Goal: Information Seeking & Learning: Learn about a topic

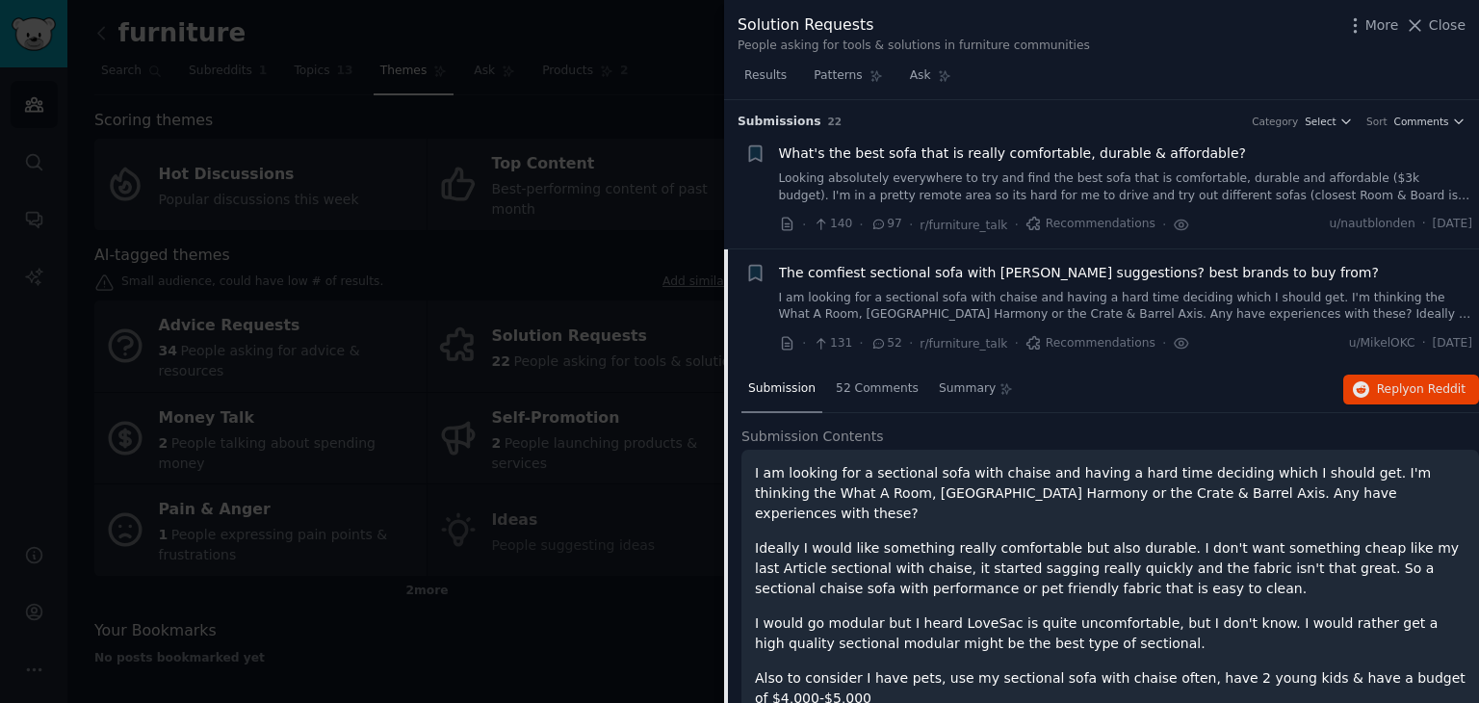
scroll to position [1498, 0]
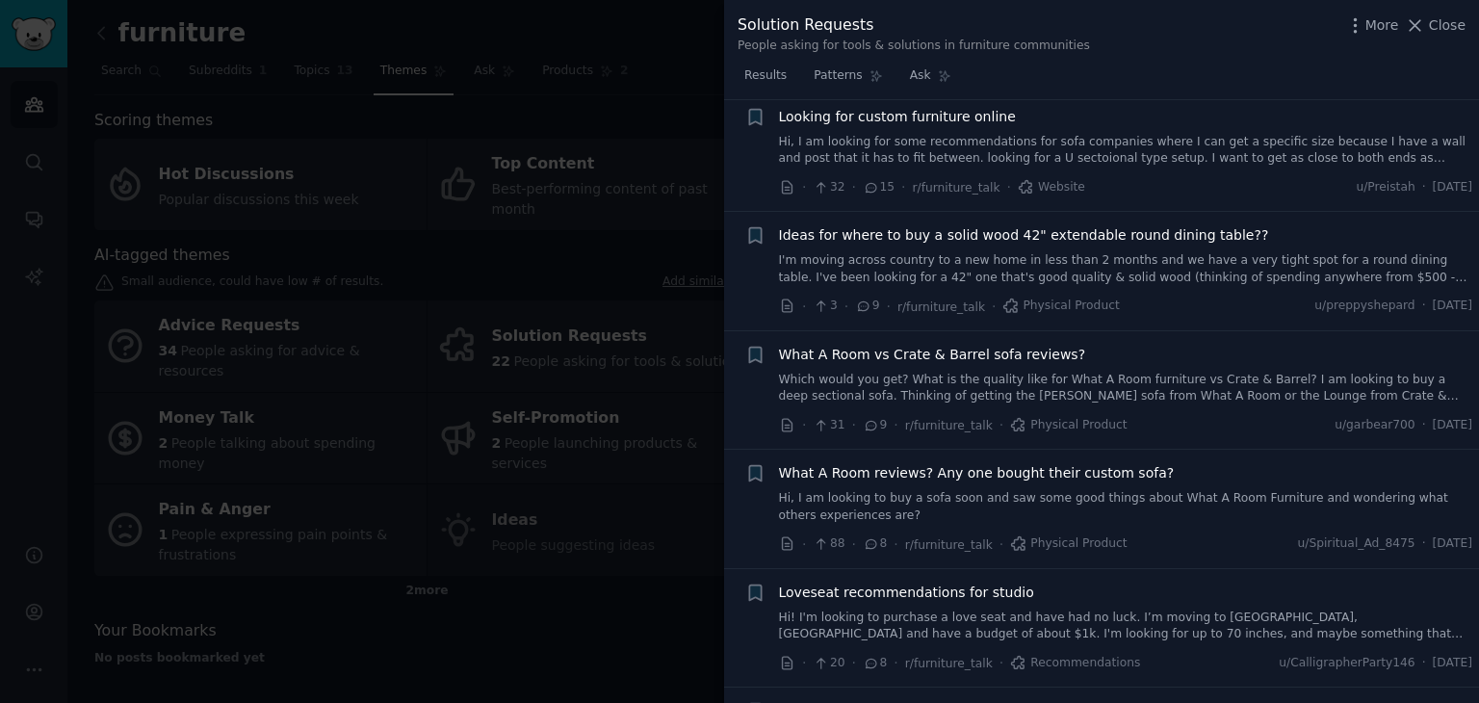
click at [1119, 252] on link "I'm moving across country to a new home in less than 2 months and we have a ver…" at bounding box center [1126, 269] width 694 height 34
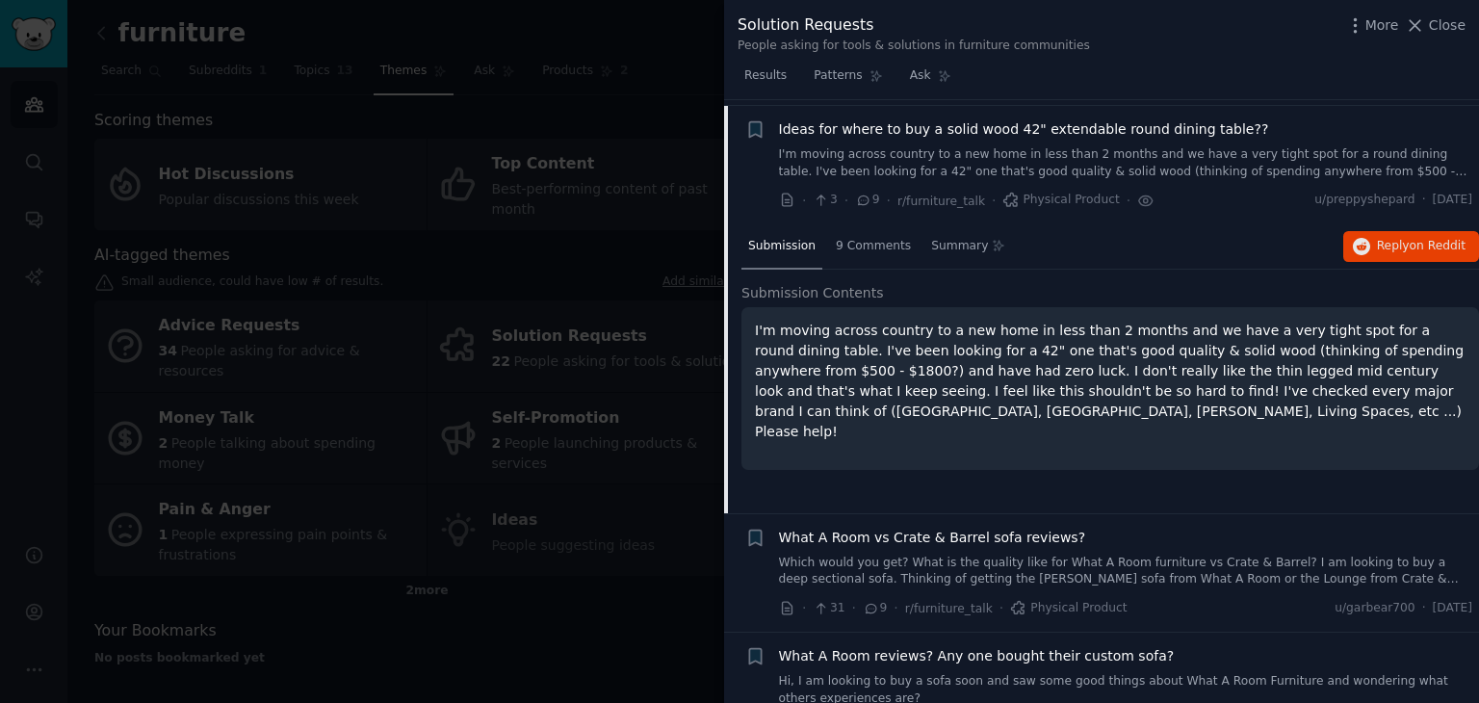
scroll to position [1217, 0]
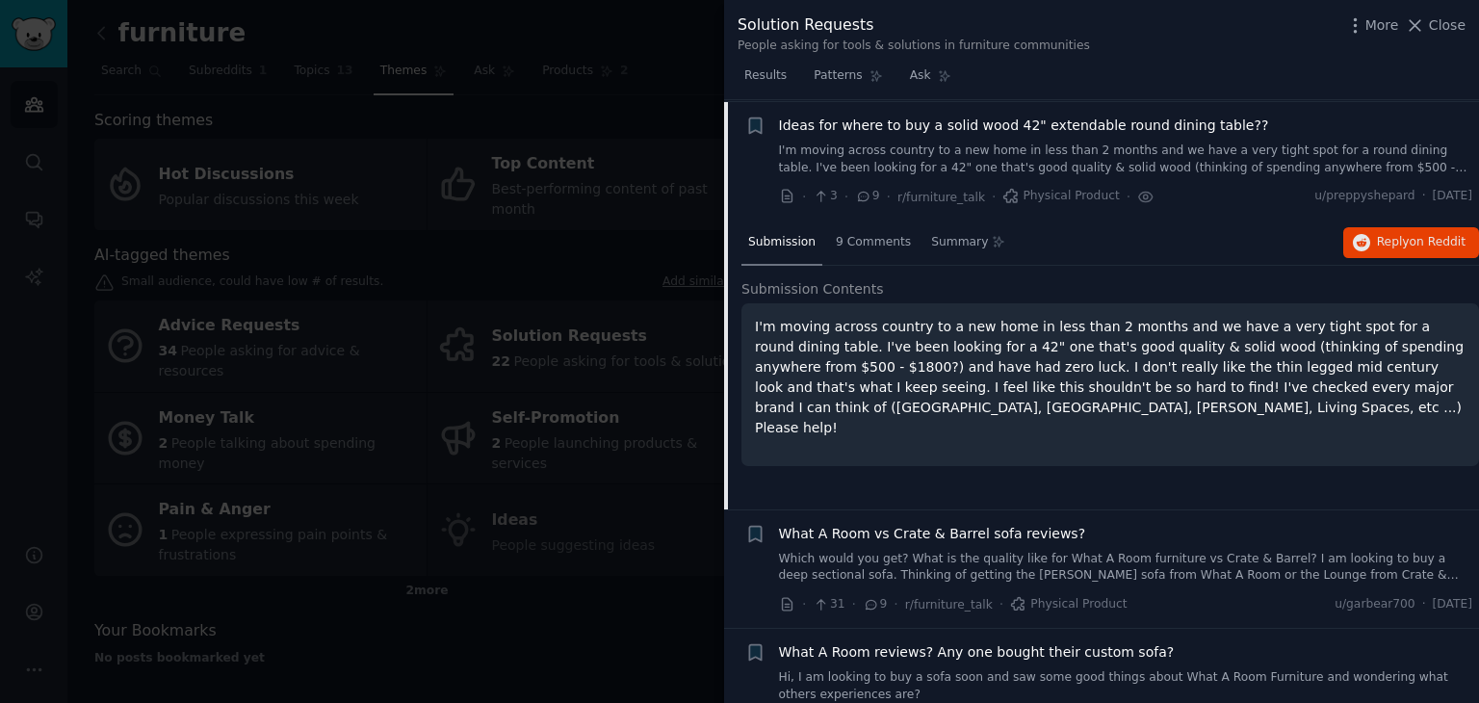
click at [1442, 453] on div "Submission Contents I'm moving across country to a new home in less than 2 mont…" at bounding box center [1111, 382] width 738 height 207
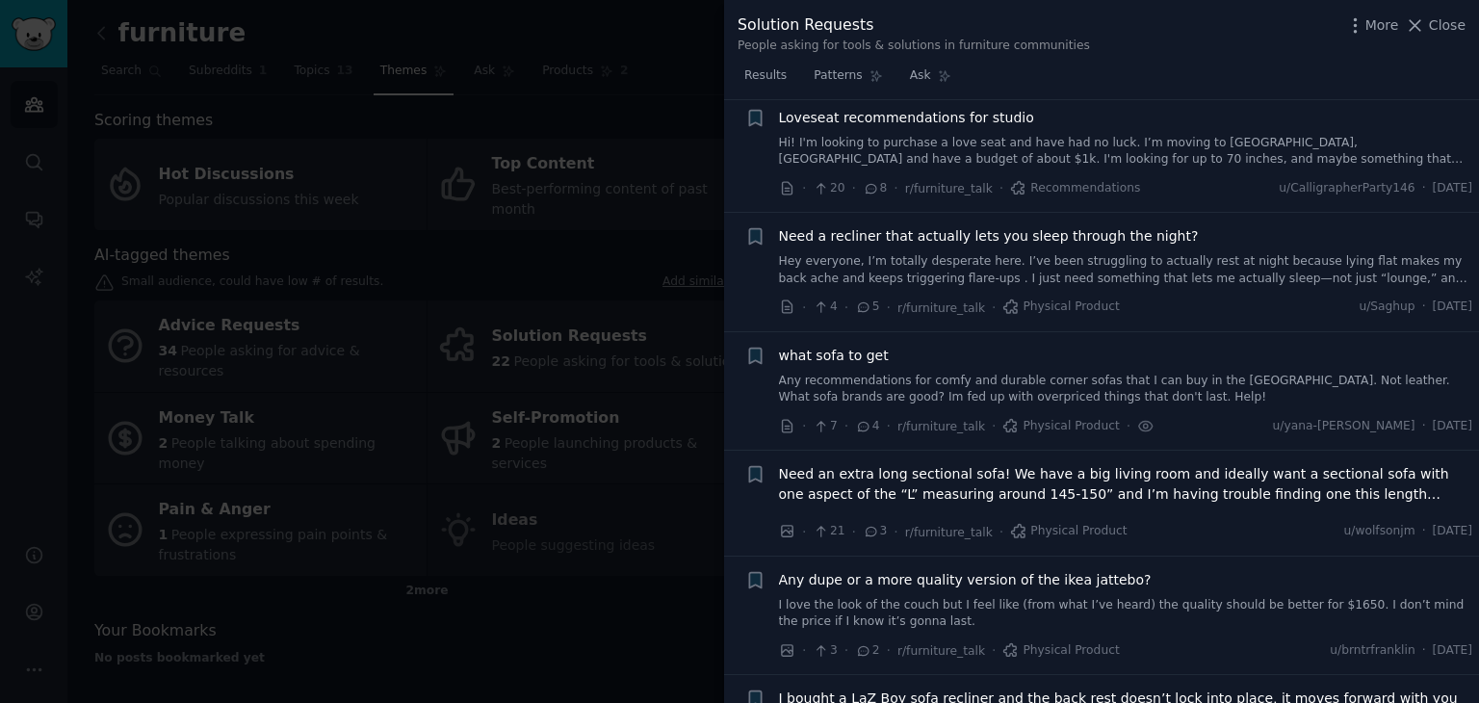
scroll to position [1872, 0]
click at [1237, 389] on link "Any recommendations for comfy and durable corner sofas that I can buy in the [G…" at bounding box center [1126, 389] width 694 height 34
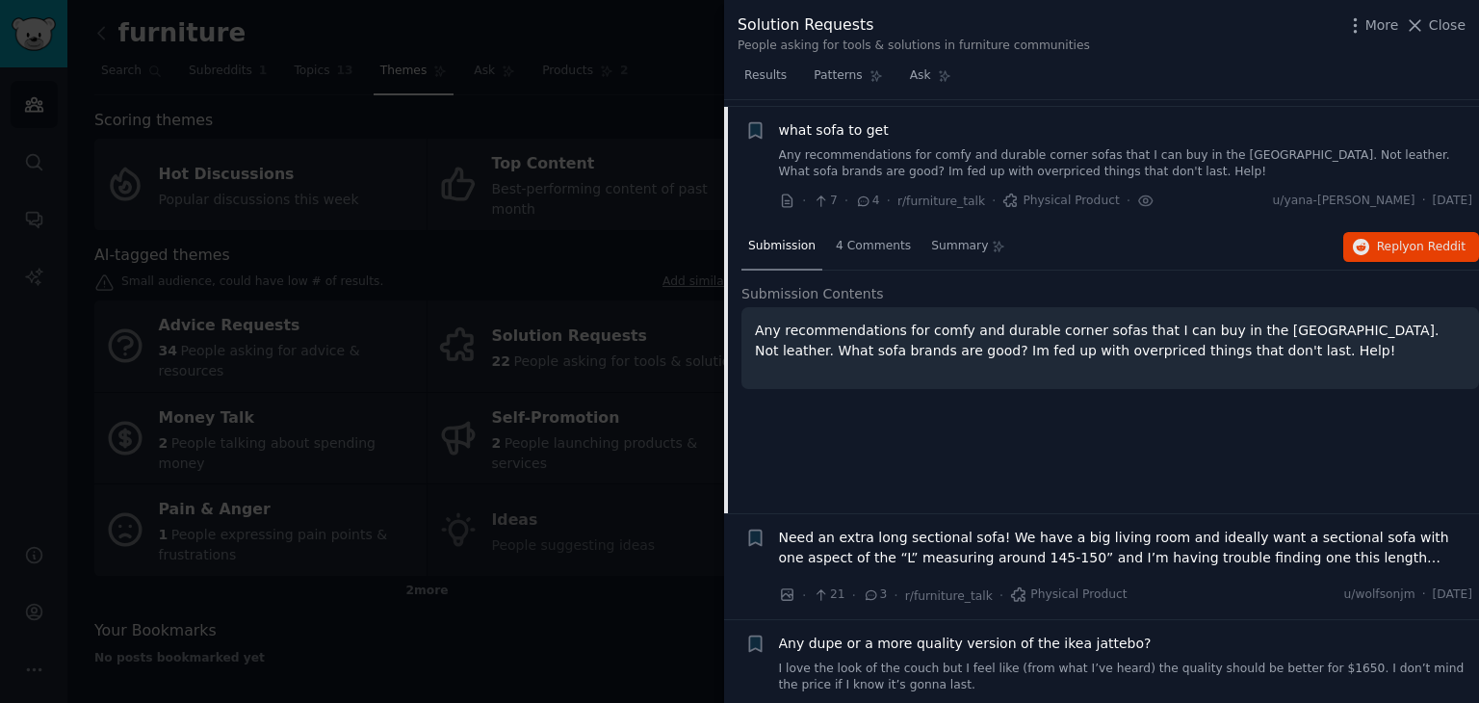
scroll to position [1811, 0]
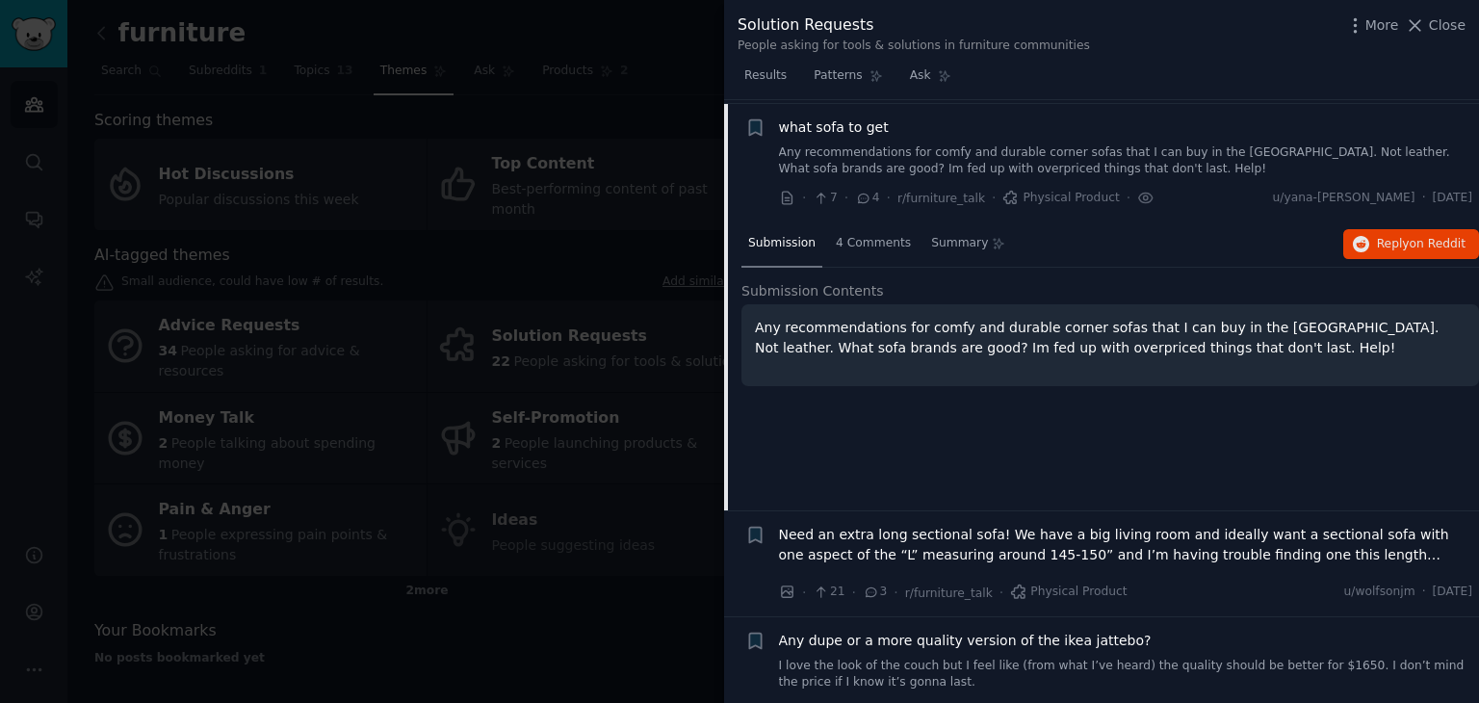
click at [1091, 525] on span "Need an extra long sectional sofa! We have a big living room and ideally want a…" at bounding box center [1126, 545] width 694 height 40
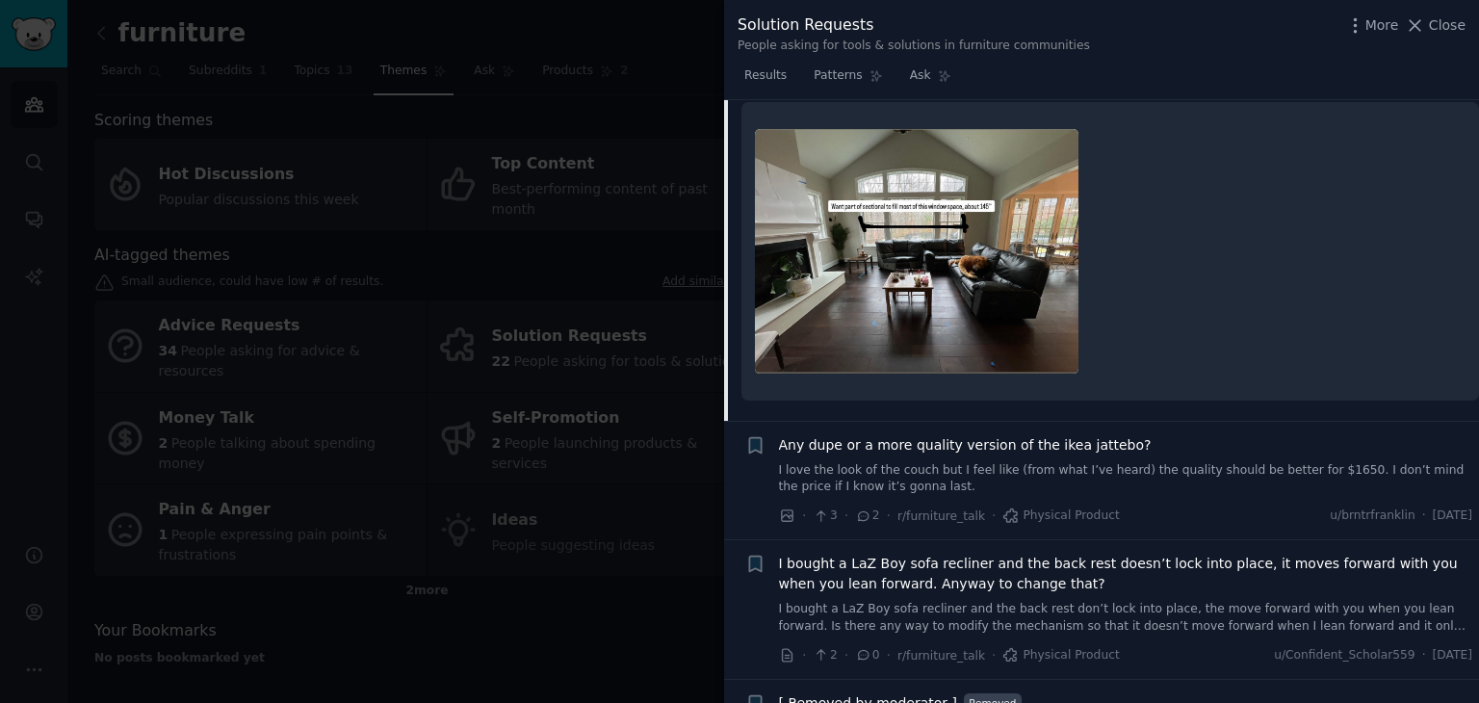
scroll to position [2123, 0]
